Goal: Navigation & Orientation: Find specific page/section

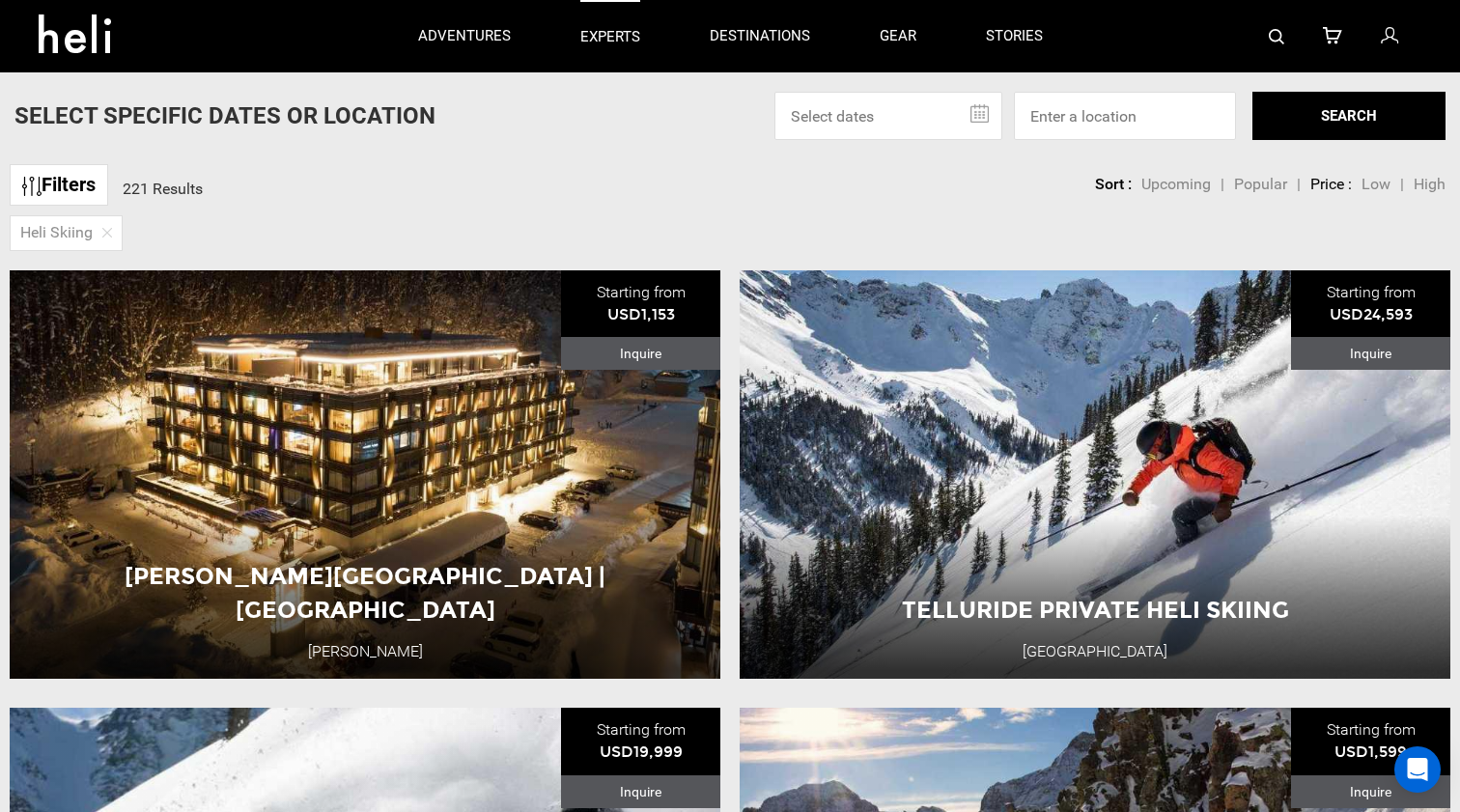
click at [624, 35] on p "experts" at bounding box center [609, 37] width 60 height 21
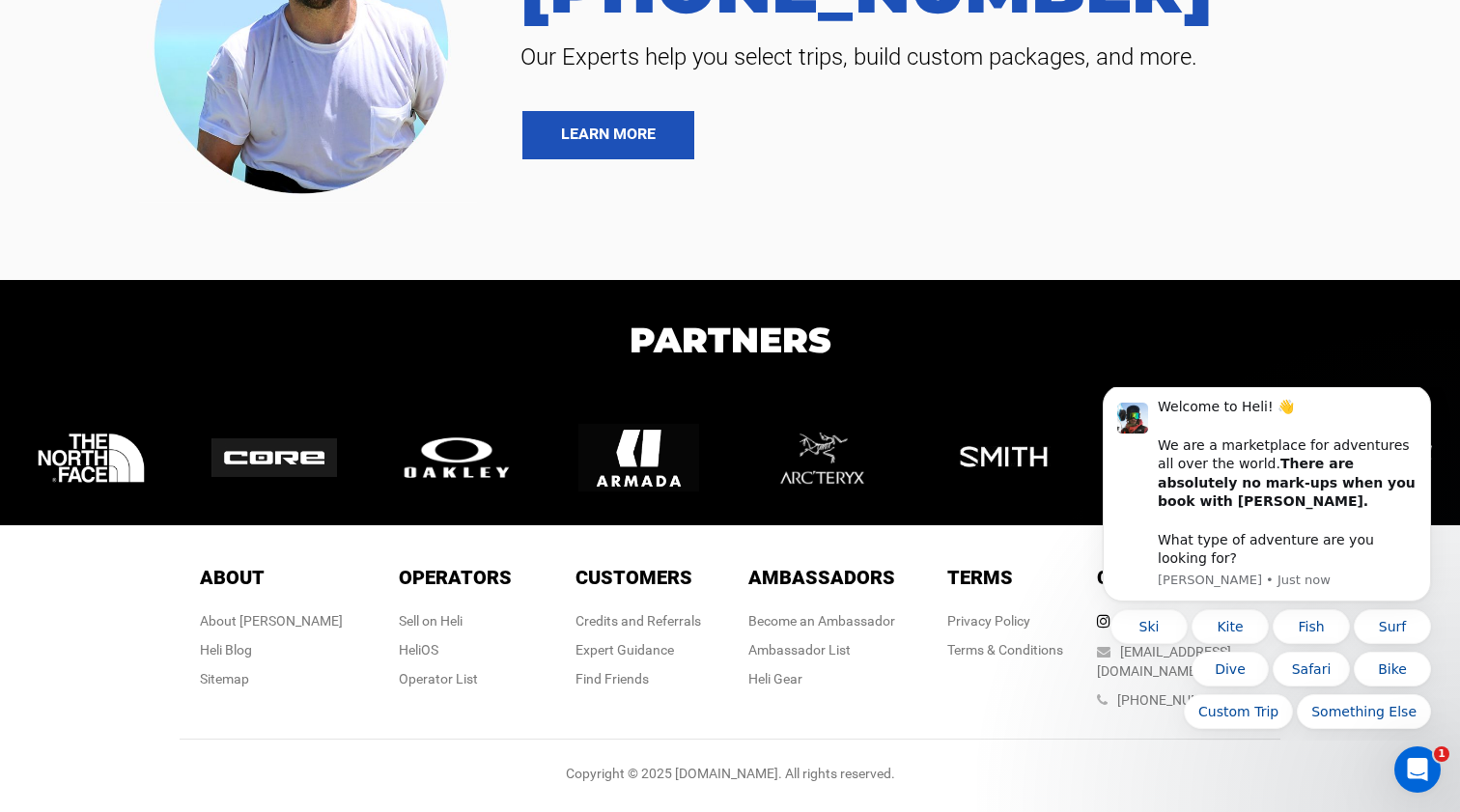
scroll to position [5386, 0]
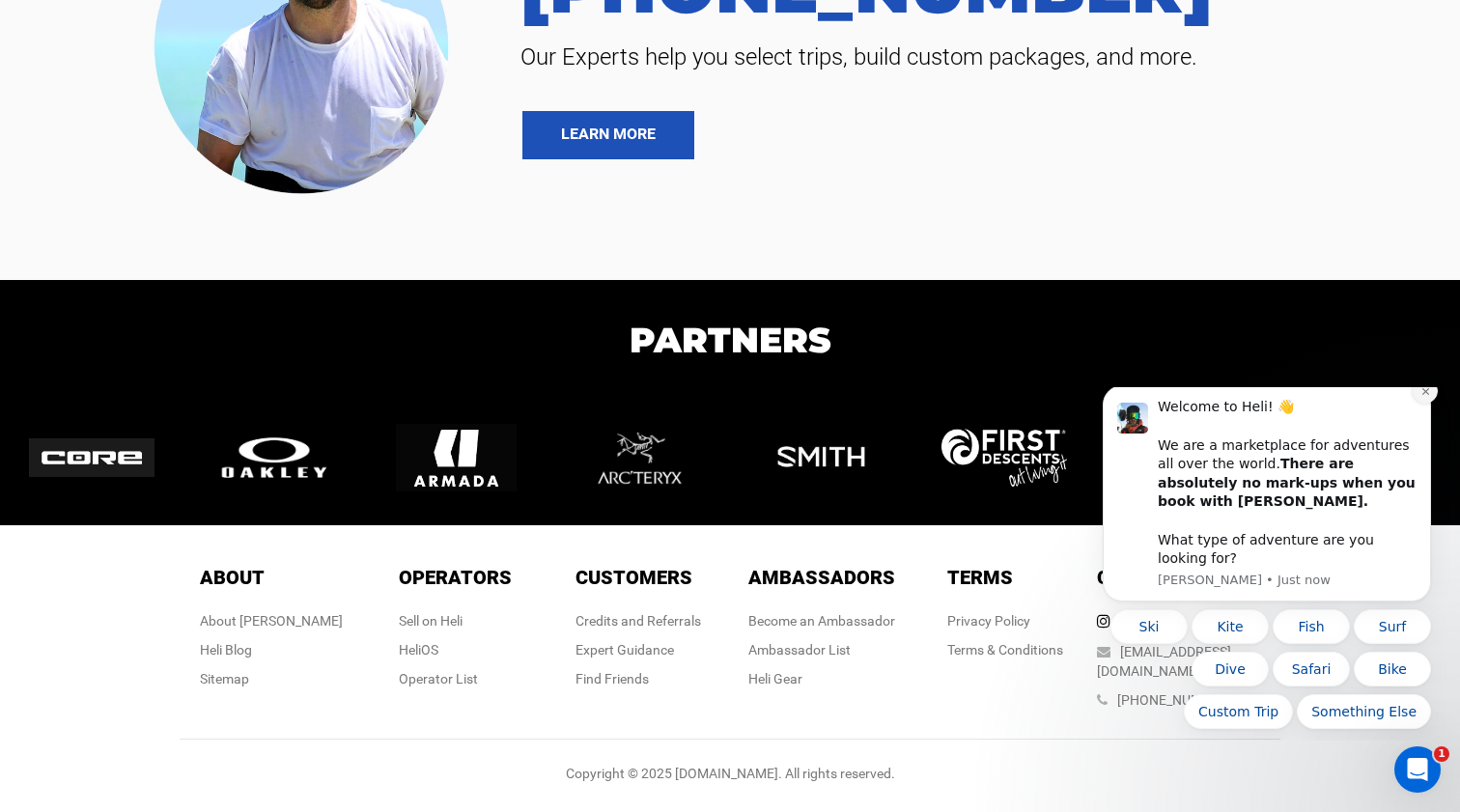
click at [1431, 404] on button "Dismiss notification" at bounding box center [1426, 391] width 25 height 25
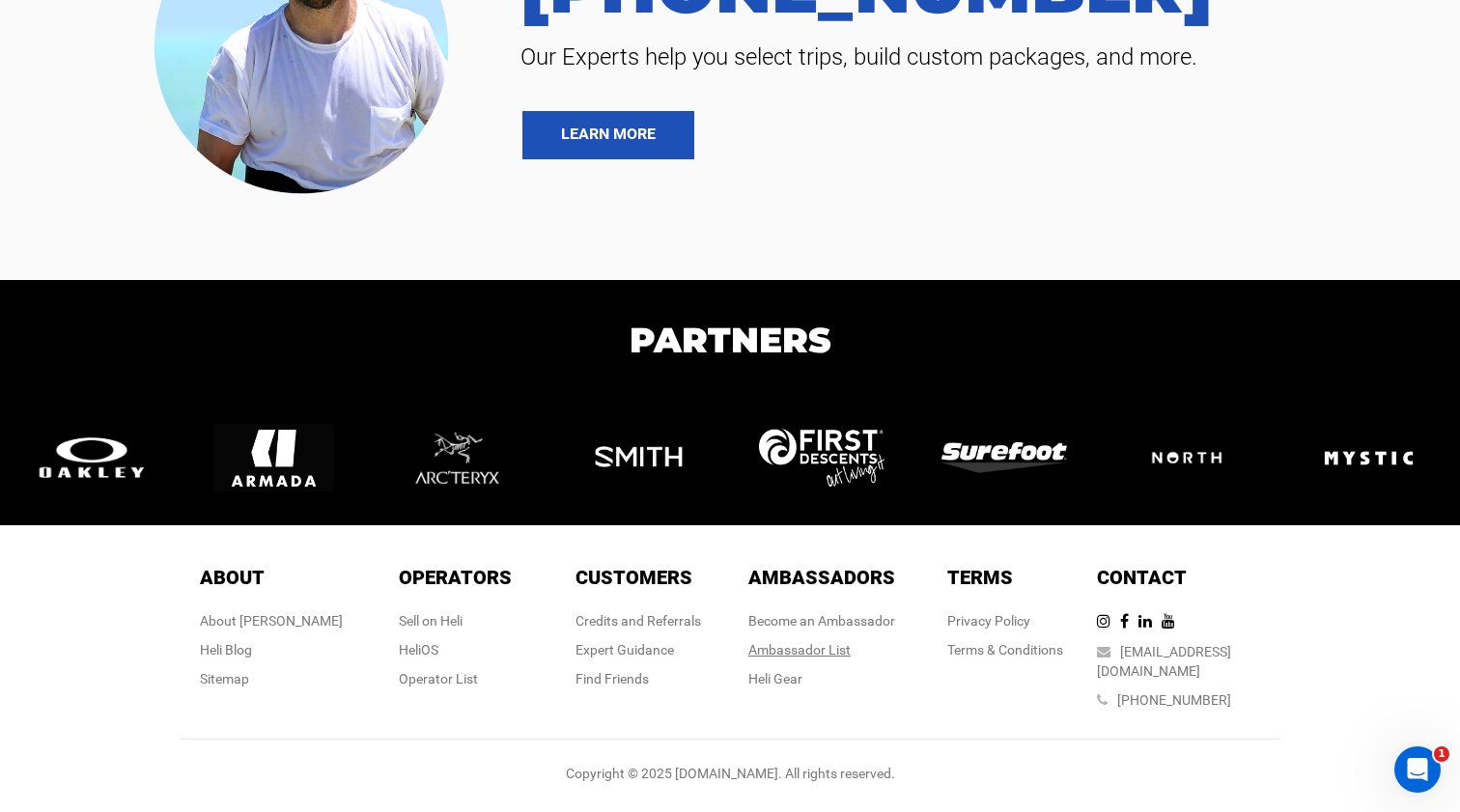
click at [807, 659] on div "Ambassador List" at bounding box center [822, 649] width 147 height 20
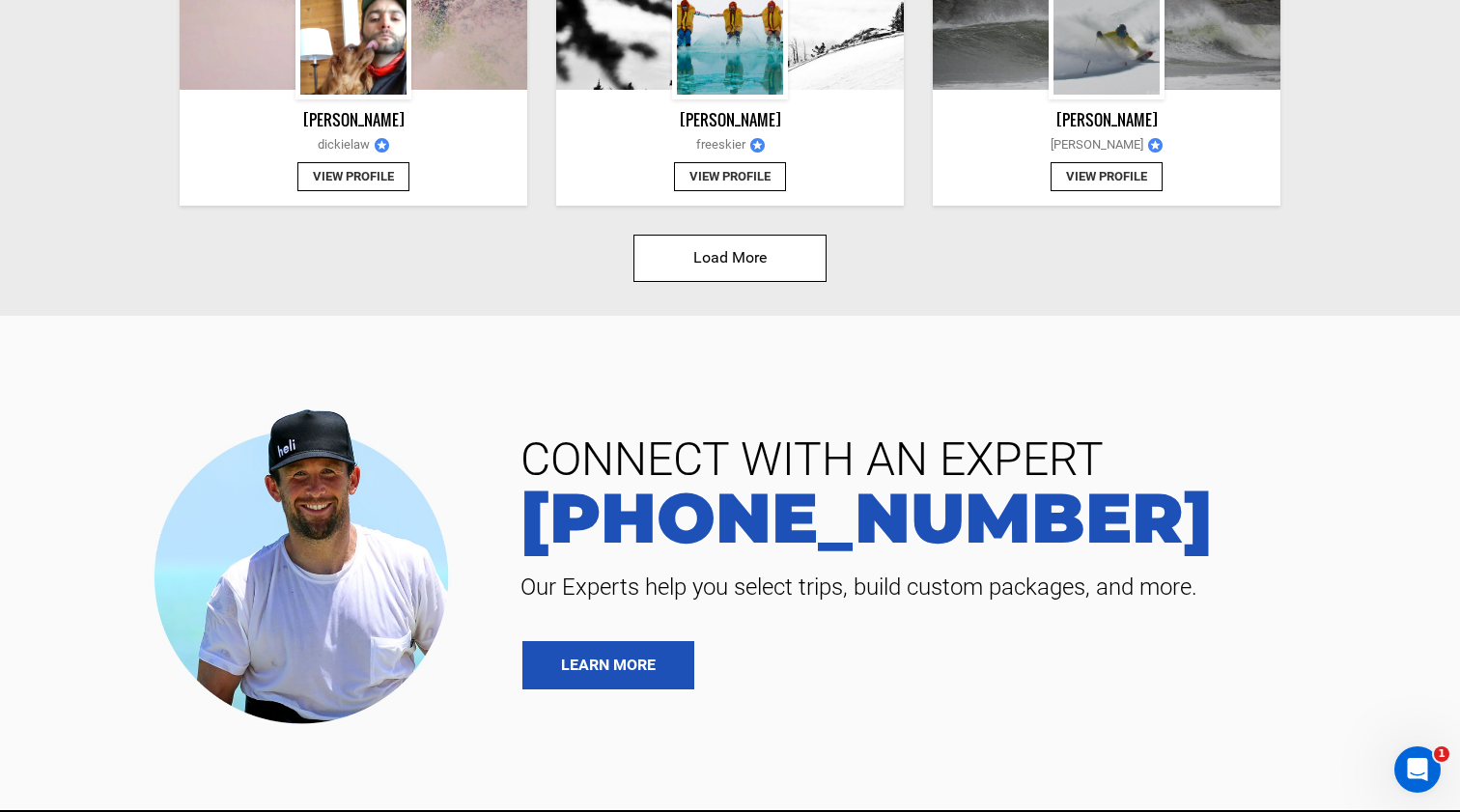
scroll to position [2427, 0]
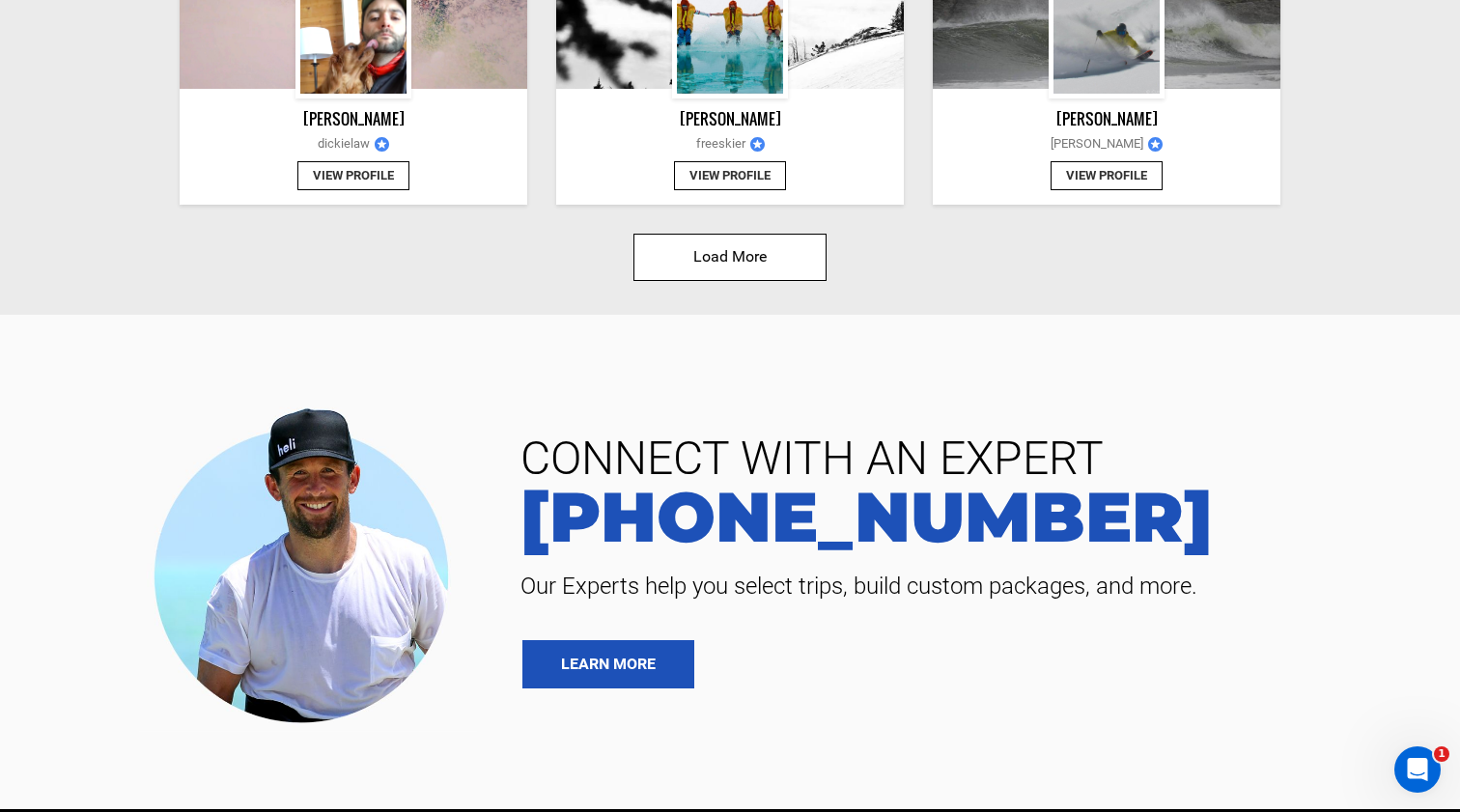
click at [791, 266] on button "Load More" at bounding box center [729, 257] width 193 height 47
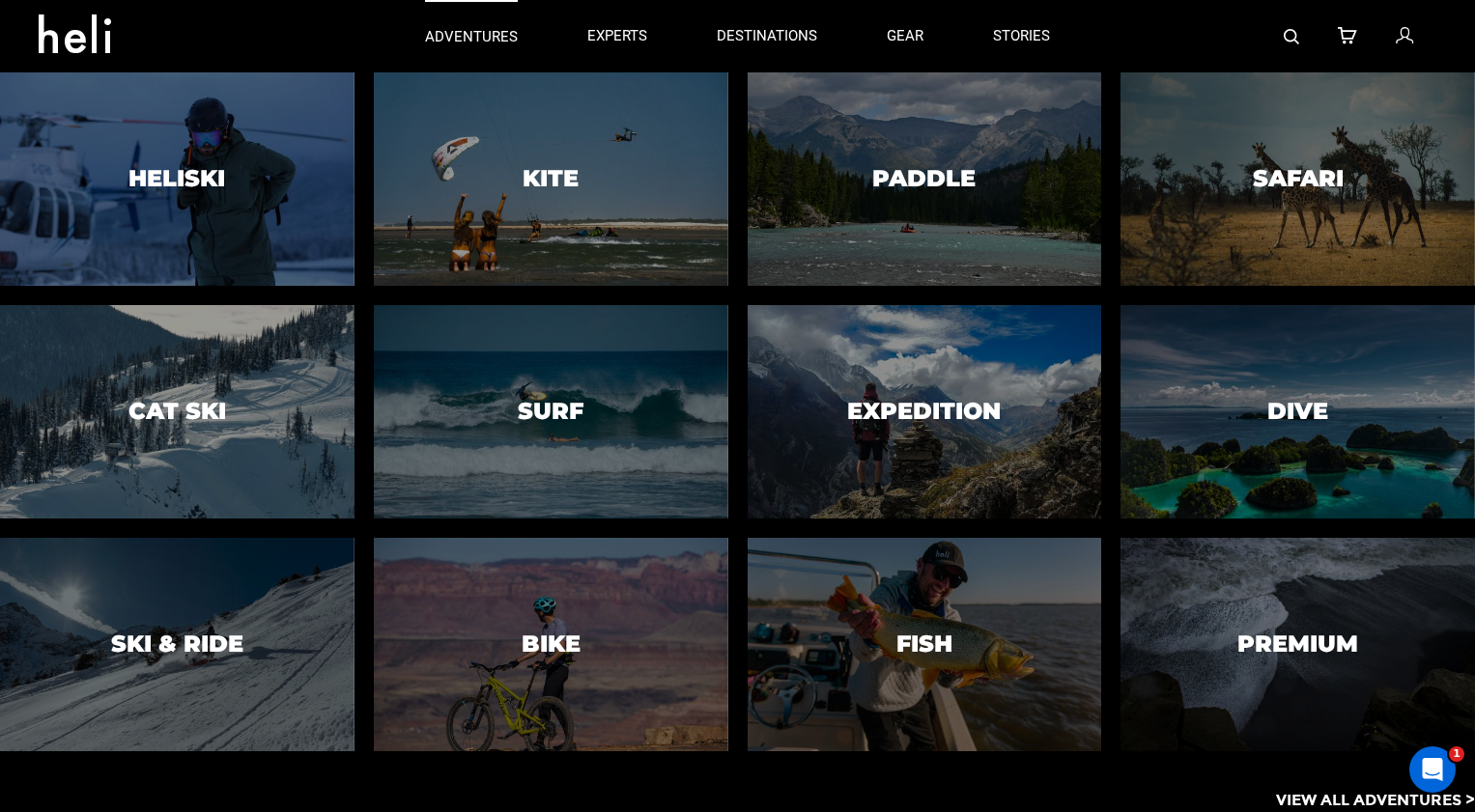
click at [434, 38] on p "adventures" at bounding box center [471, 37] width 93 height 21
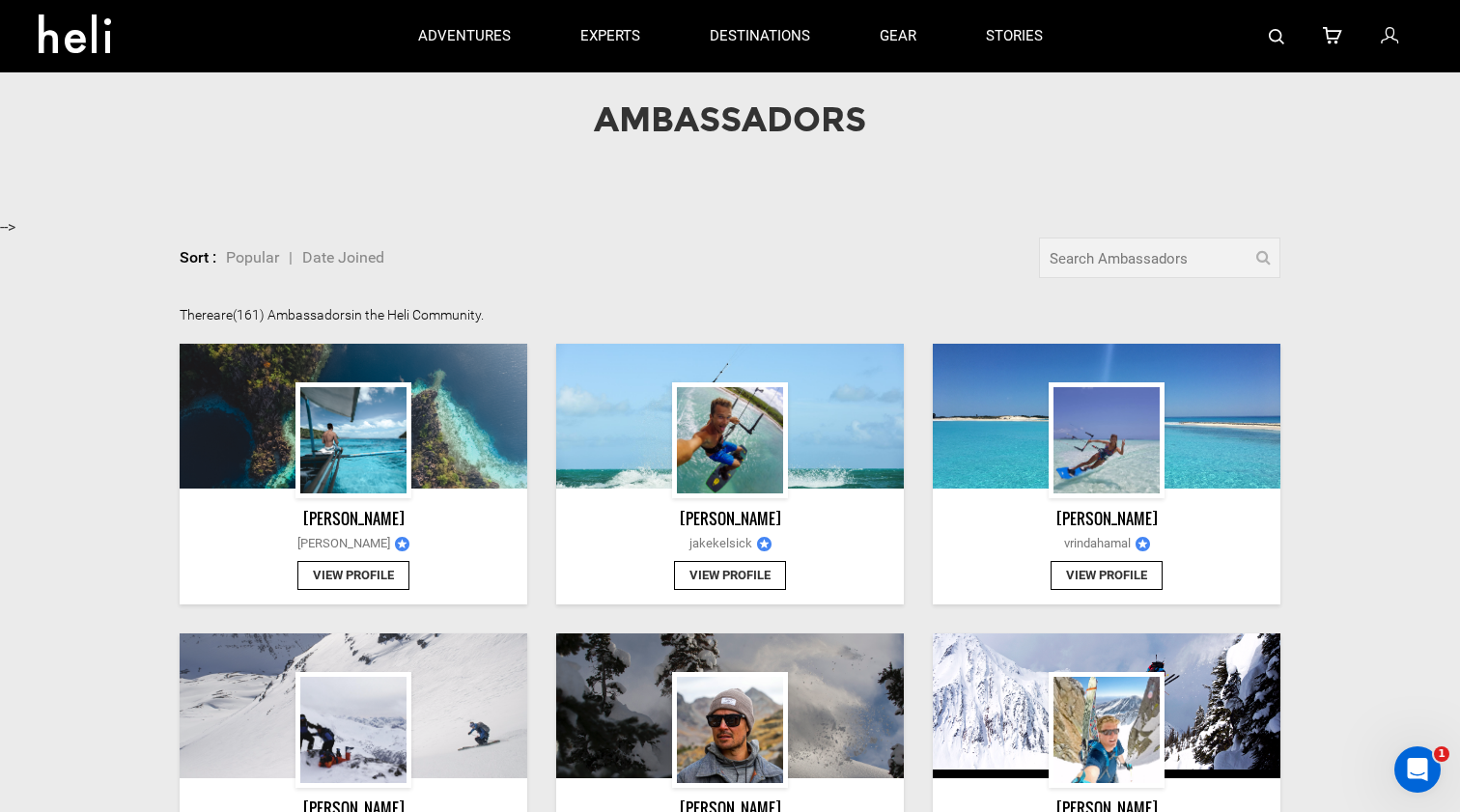
click at [109, 24] on icon at bounding box center [81, 28] width 87 height 31
